Goal: Information Seeking & Learning: Learn about a topic

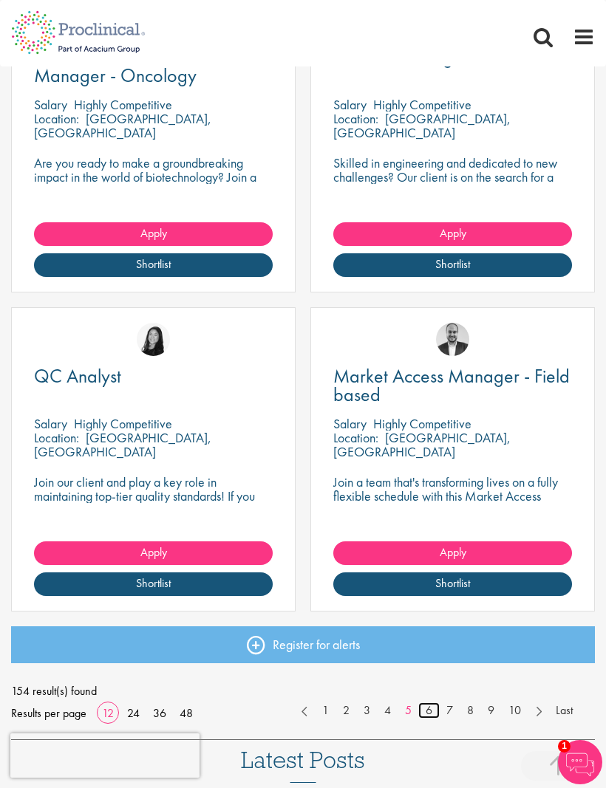
click at [431, 710] on link "6" at bounding box center [428, 710] width 21 height 17
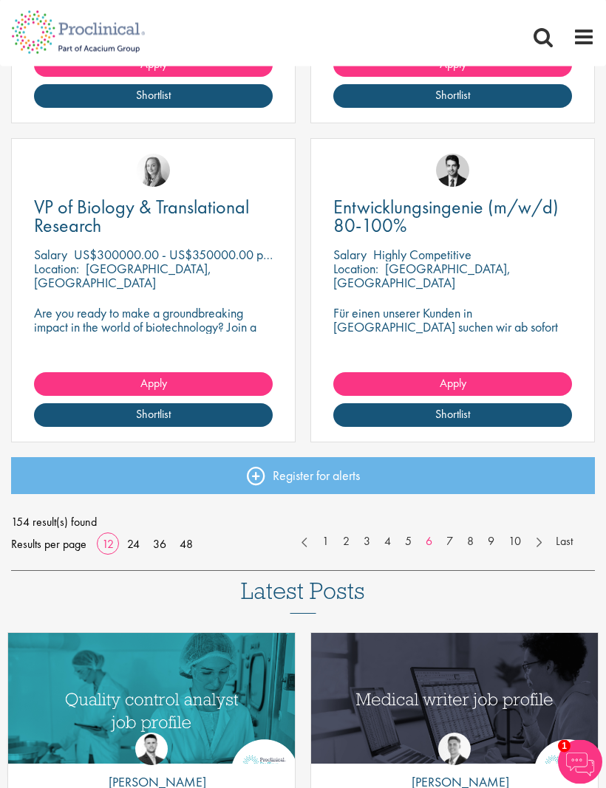
scroll to position [1770, 0]
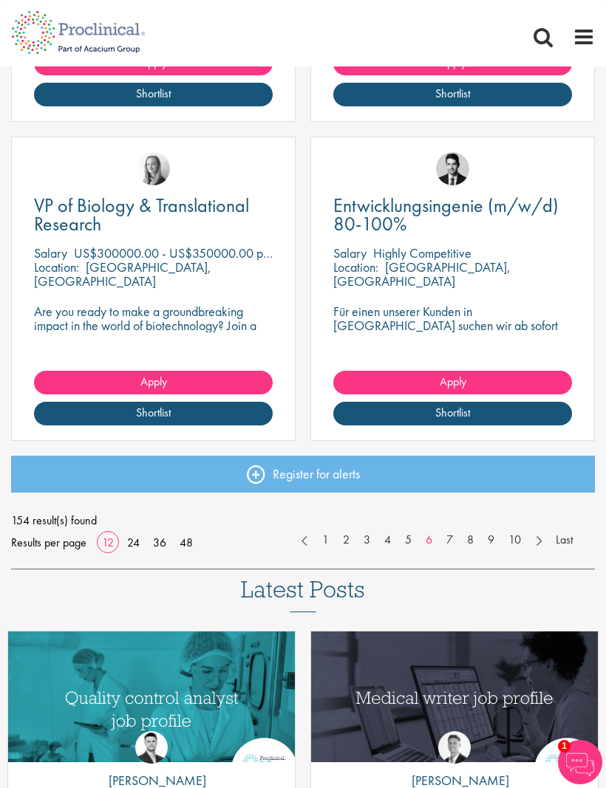
click at [171, 230] on link "VP of Biology & Translational Research" at bounding box center [153, 214] width 239 height 37
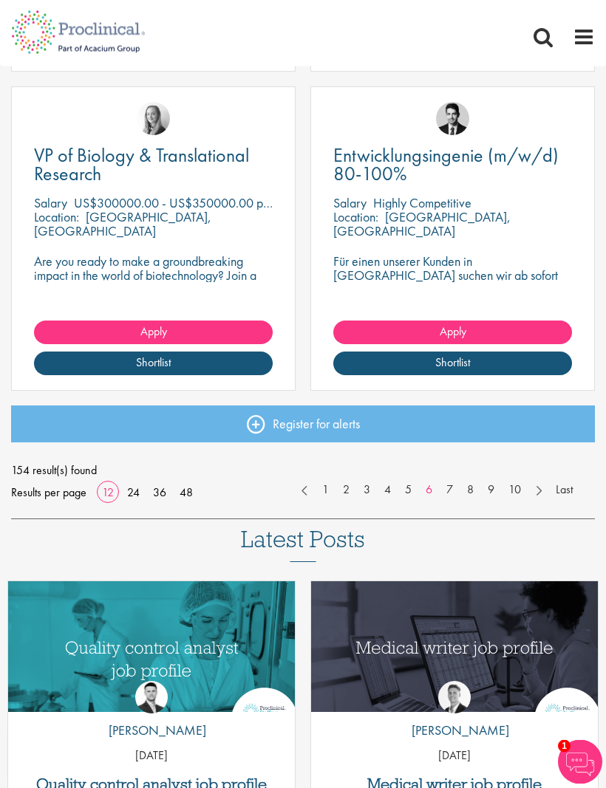
scroll to position [1819, 0]
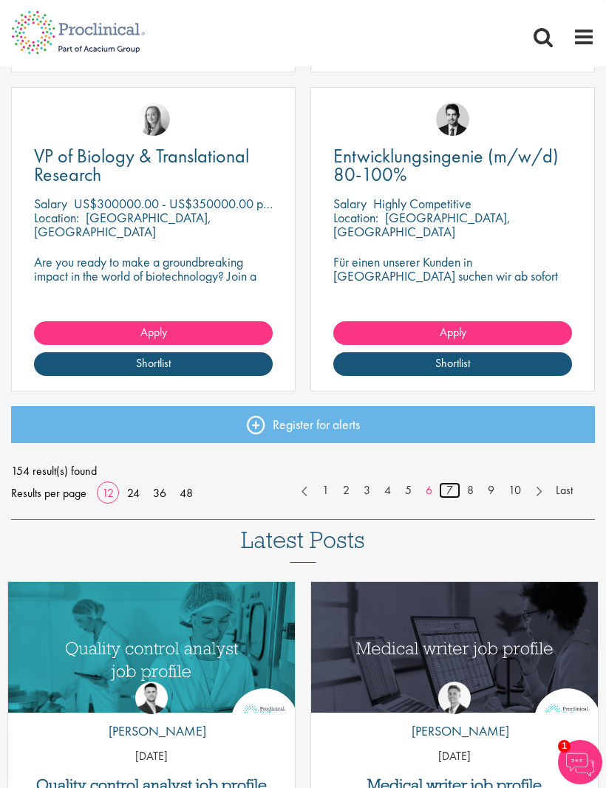
click at [447, 485] on link "7" at bounding box center [449, 490] width 21 height 17
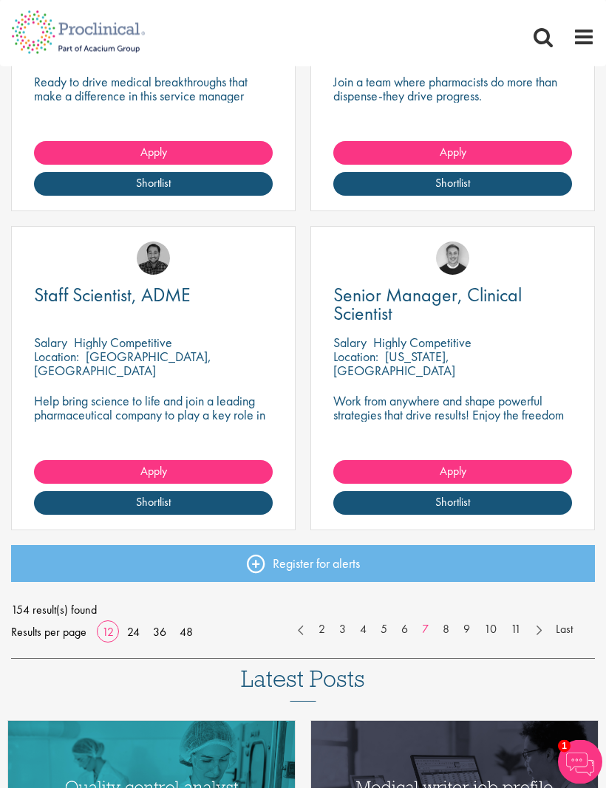
scroll to position [1681, 0]
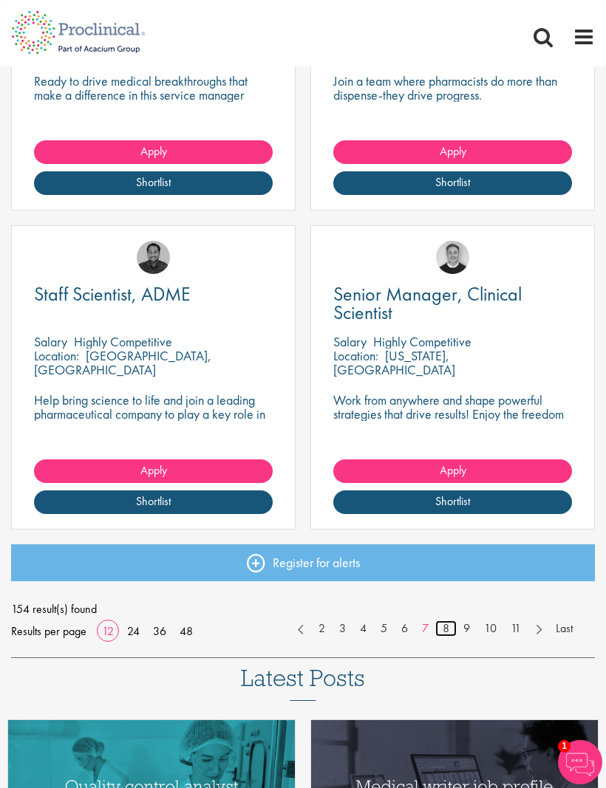
click at [441, 626] on link "8" at bounding box center [445, 628] width 21 height 17
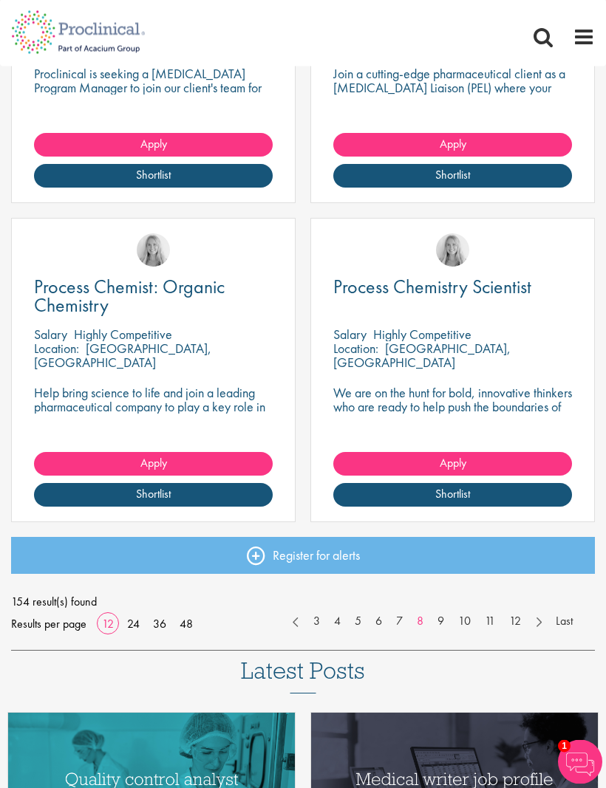
scroll to position [1689, 0]
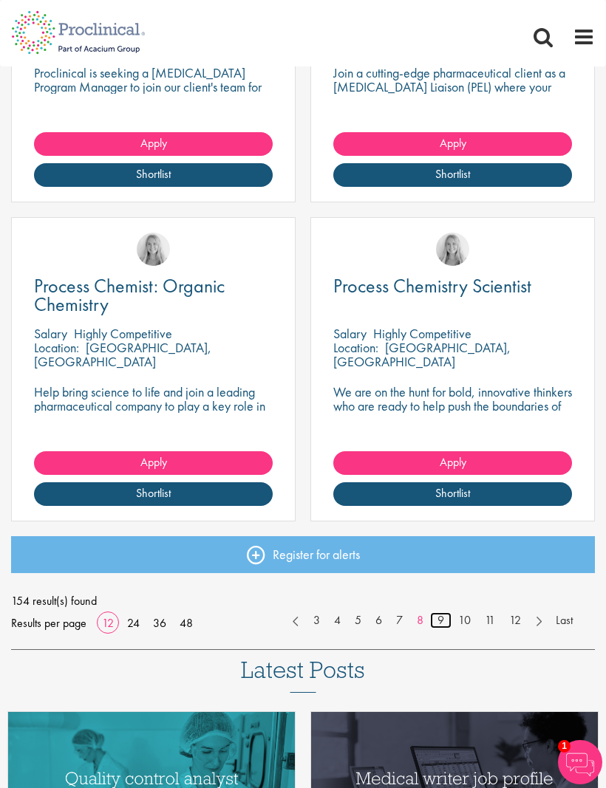
click at [437, 612] on link "9" at bounding box center [440, 620] width 21 height 17
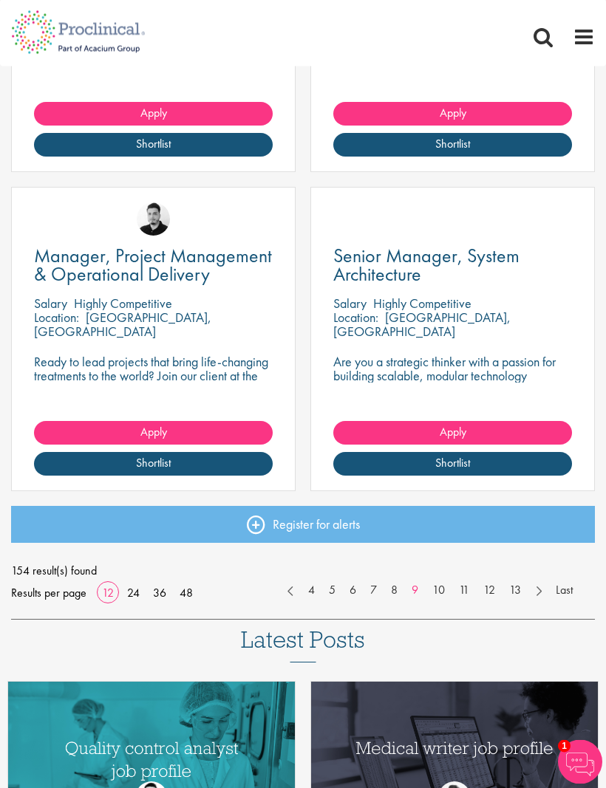
scroll to position [1720, 0]
click at [438, 587] on link "10" at bounding box center [438, 590] width 27 height 17
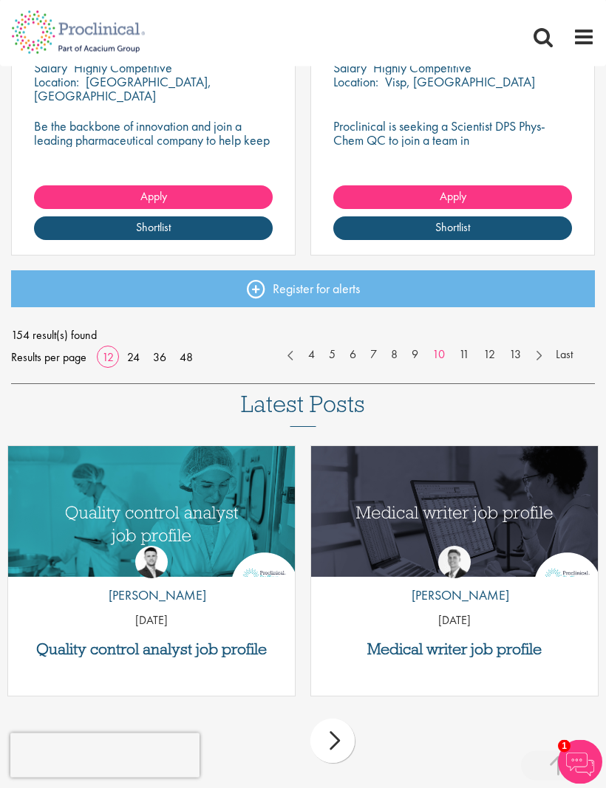
scroll to position [1951, 0]
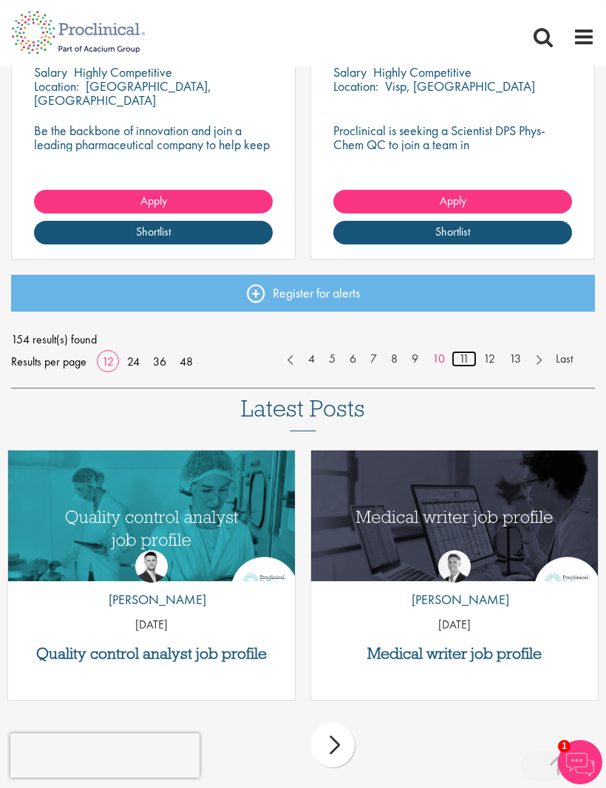
click at [462, 351] on link "11" at bounding box center [463, 359] width 25 height 17
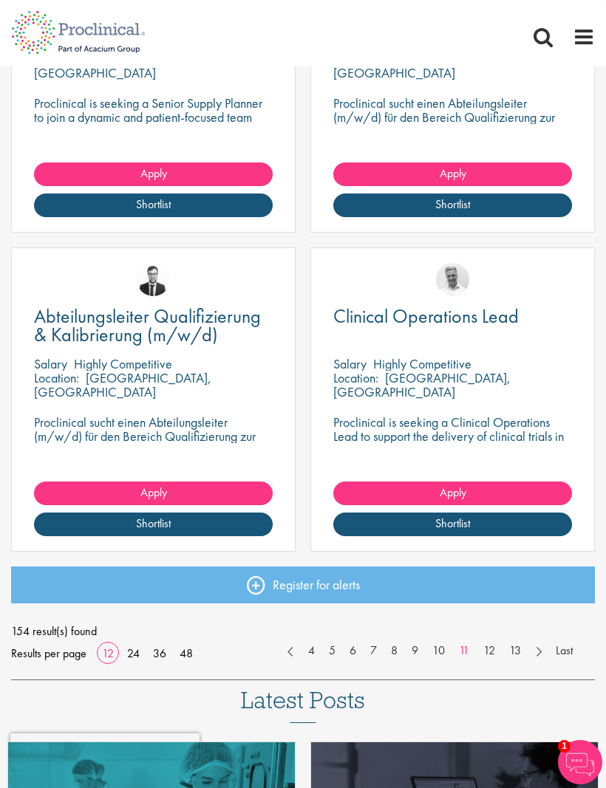
scroll to position [1658, 0]
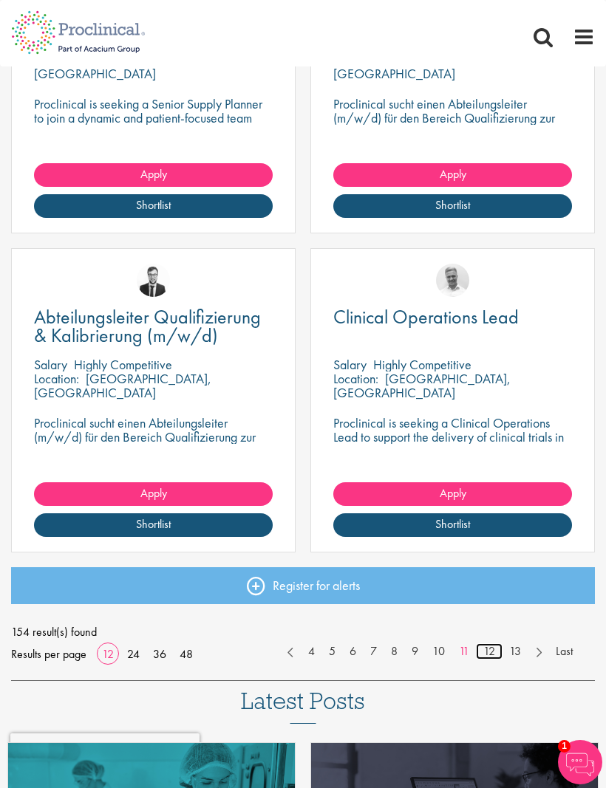
click at [488, 646] on link "12" at bounding box center [489, 651] width 27 height 17
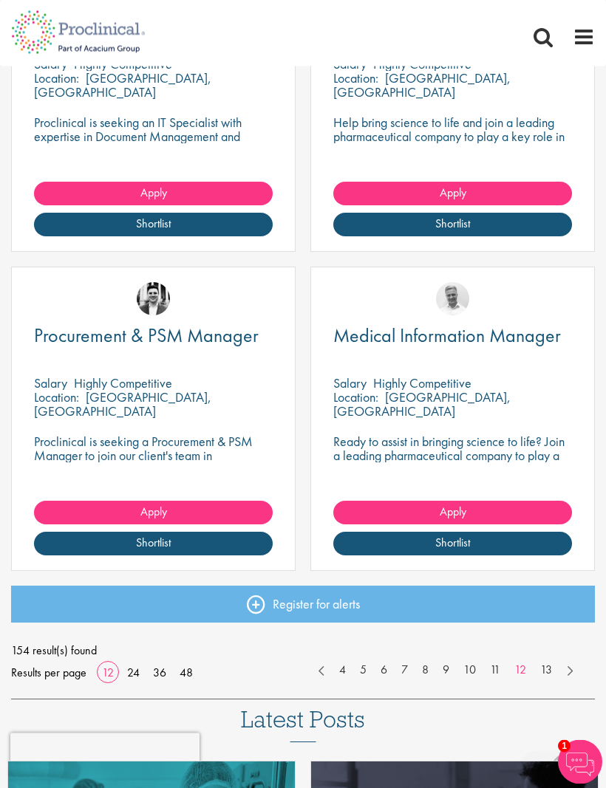
scroll to position [1640, 0]
click at [541, 666] on link "13" at bounding box center [546, 670] width 27 height 17
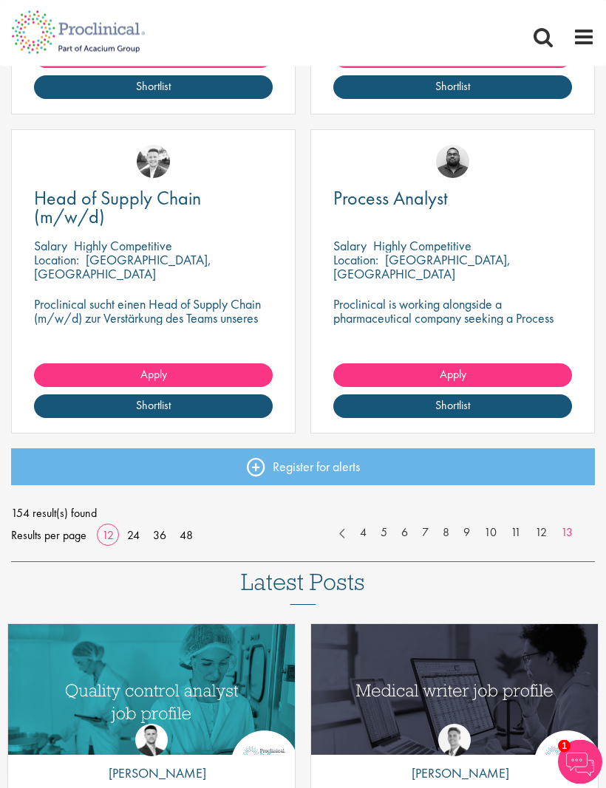
scroll to position [1458, 0]
click at [360, 530] on link "4" at bounding box center [362, 532] width 21 height 17
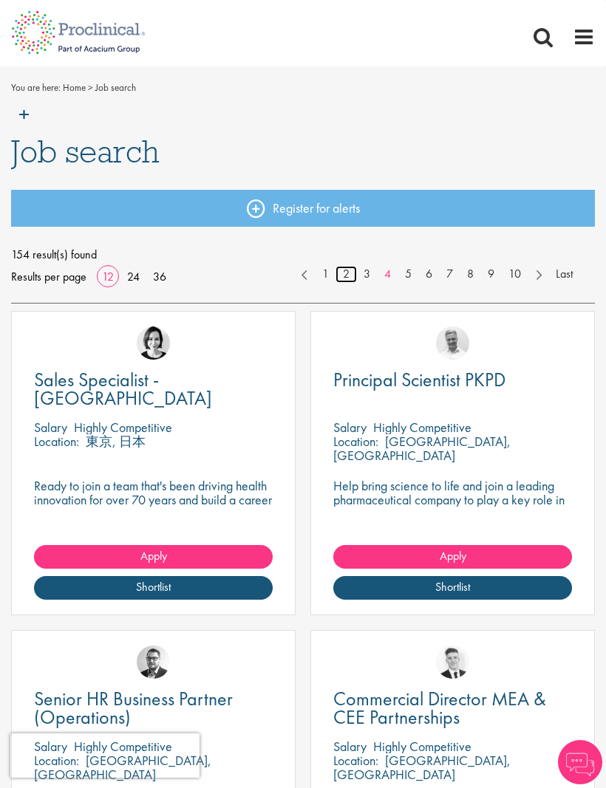
click at [347, 269] on link "2" at bounding box center [345, 274] width 21 height 17
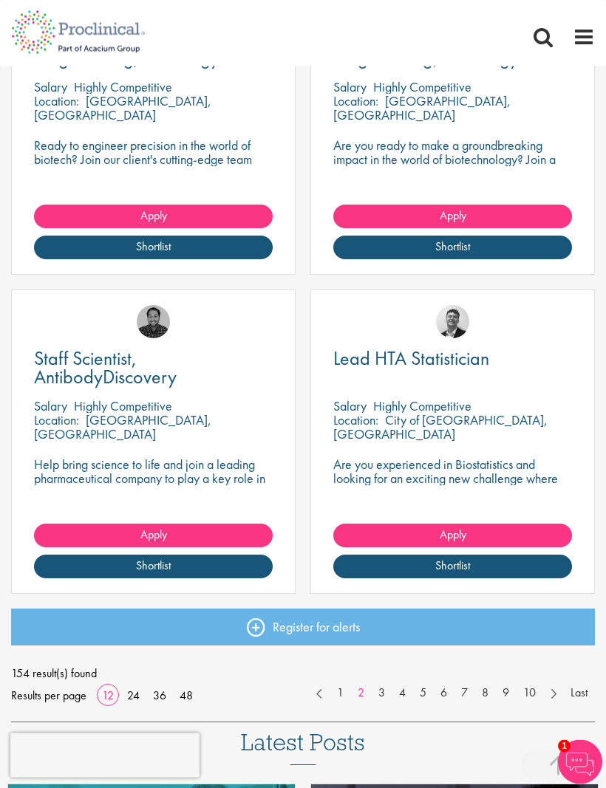
scroll to position [1618, 0]
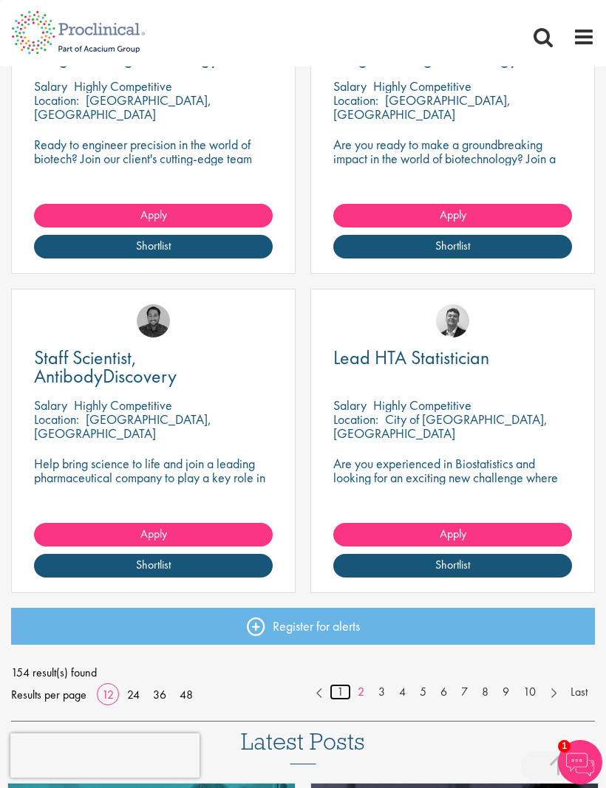
click at [343, 689] on link "1" at bounding box center [339, 692] width 21 height 17
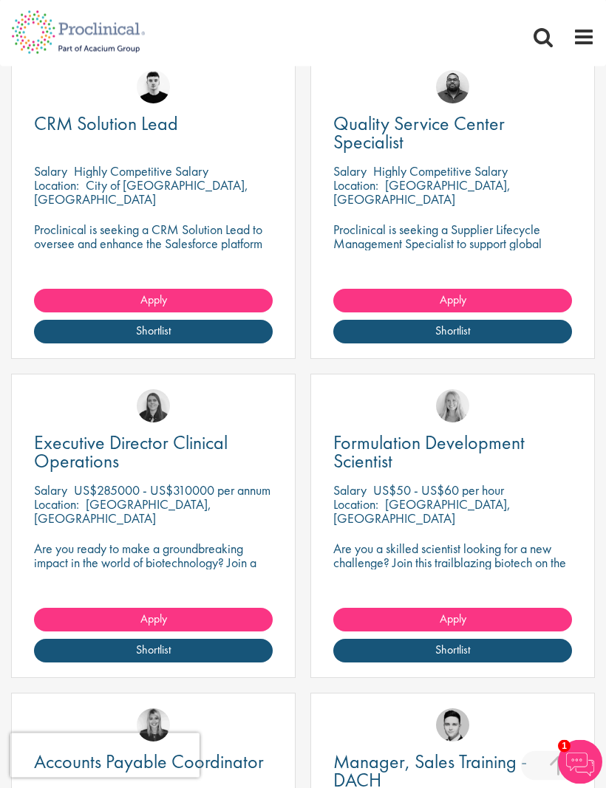
scroll to position [906, 0]
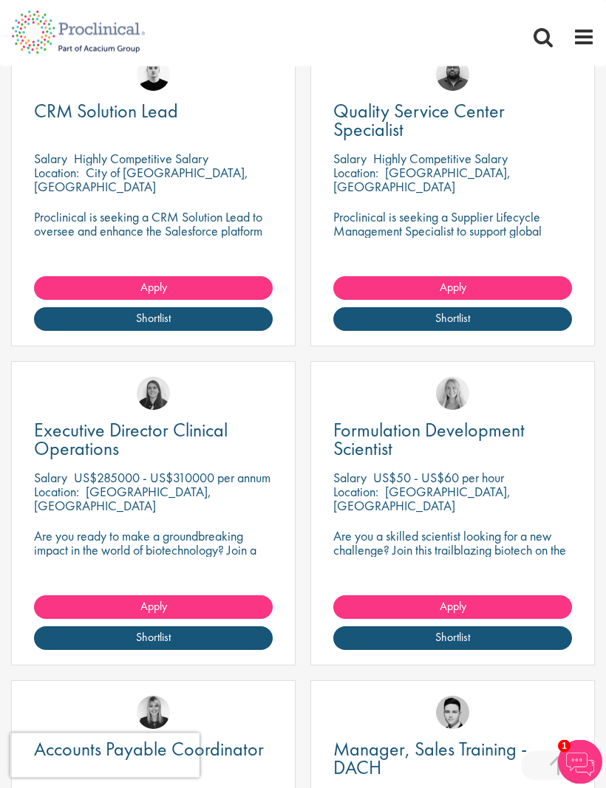
click at [171, 432] on span "Executive Director Clinical Operations" at bounding box center [131, 440] width 194 height 44
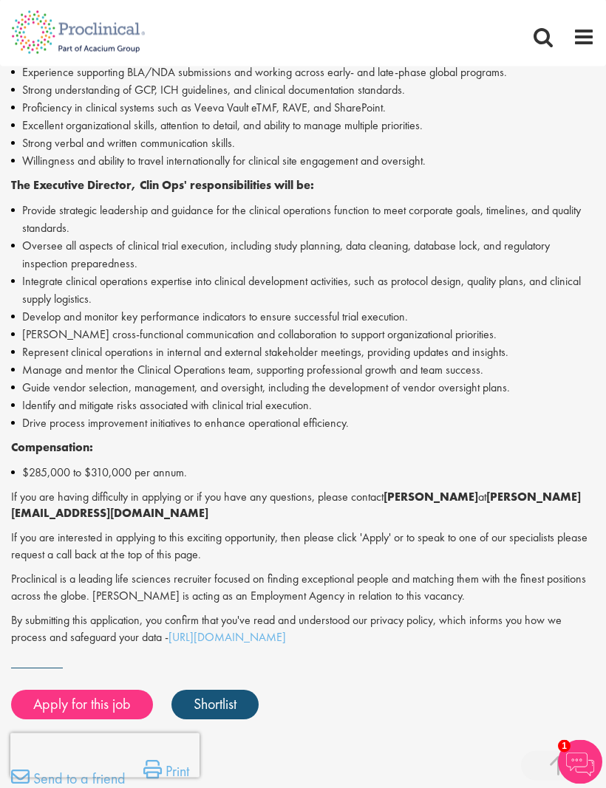
scroll to position [808, 0]
click at [286, 629] on link "https://www.proclinical.com/privacy-policy" at bounding box center [226, 637] width 117 height 16
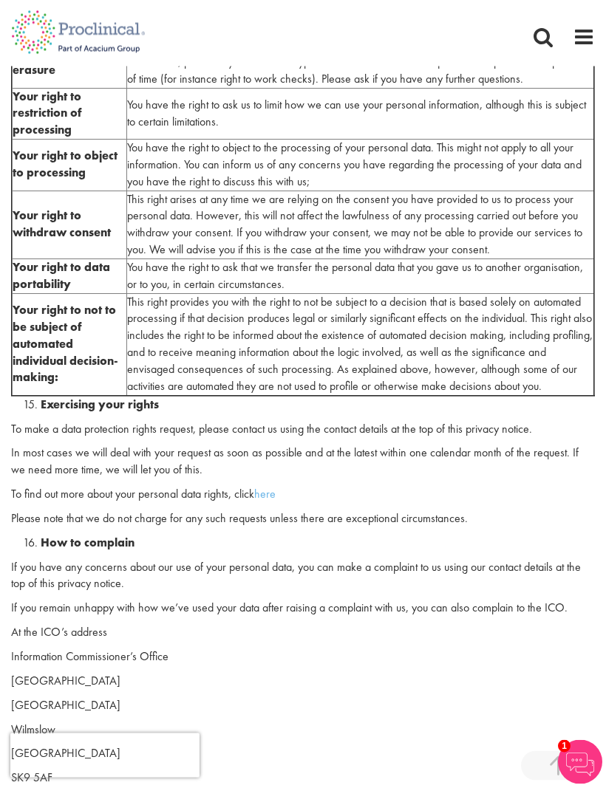
scroll to position [4622, 0]
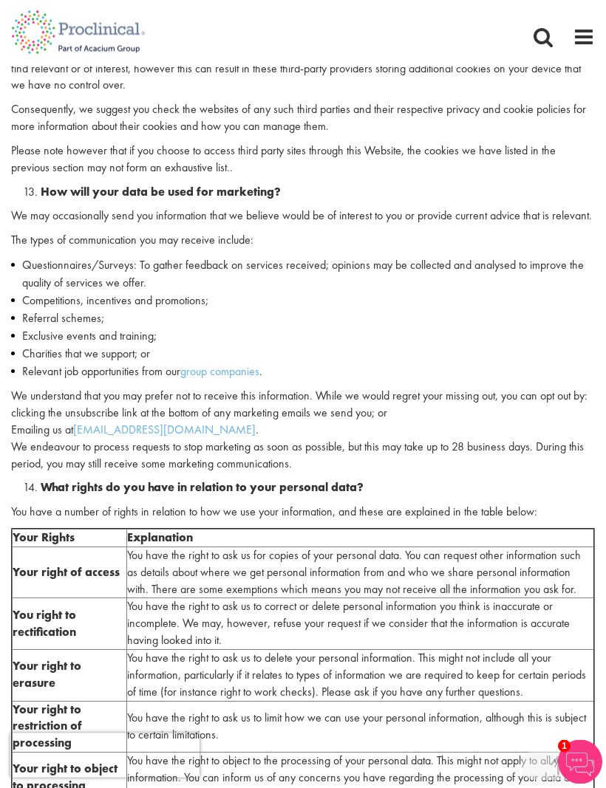
click at [587, 31] on span at bounding box center [583, 37] width 22 height 22
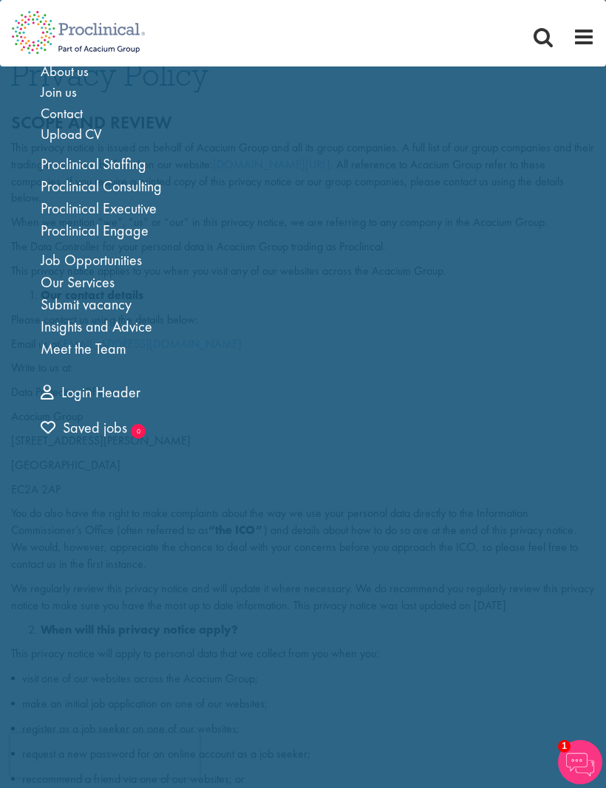
scroll to position [1, 0]
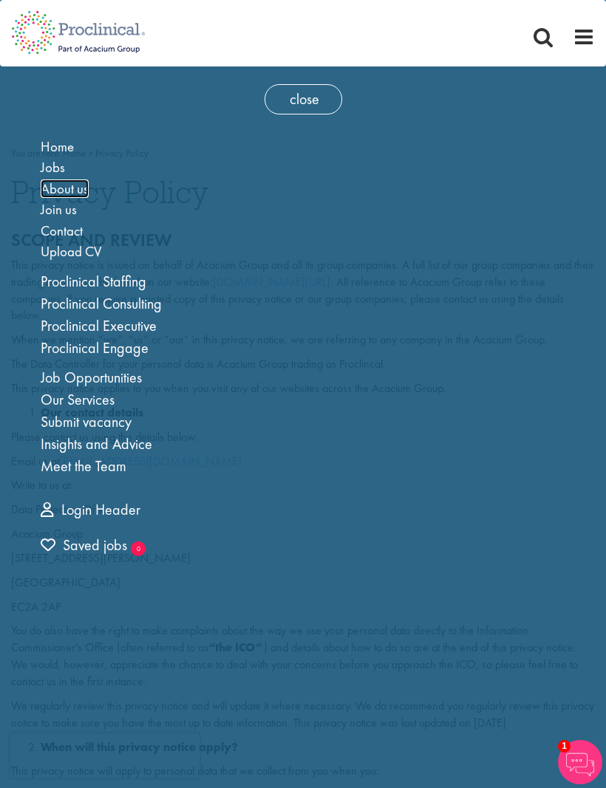
click at [81, 185] on span "About us" at bounding box center [65, 188] width 48 height 18
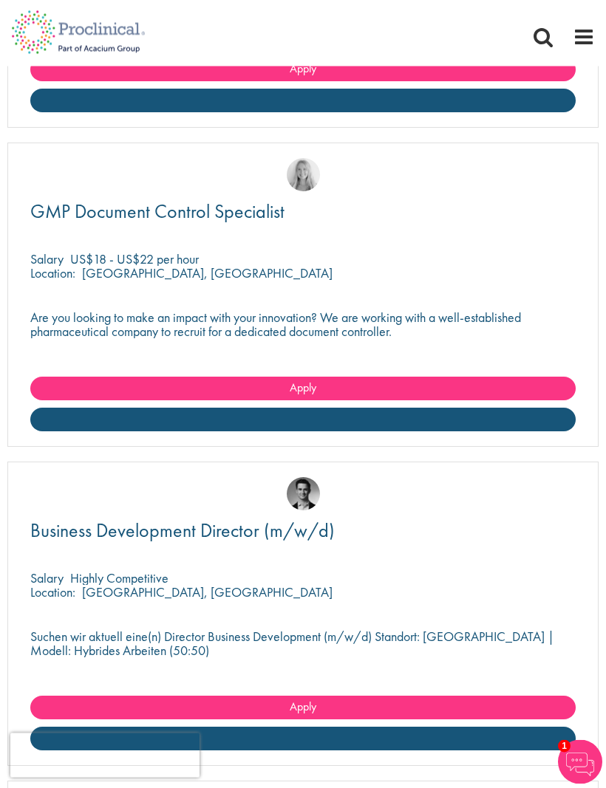
scroll to position [3846, 0]
